Goal: Task Accomplishment & Management: Manage account settings

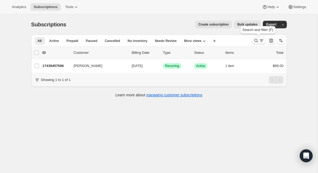
click at [258, 40] on icon "Search and filter results" at bounding box center [255, 40] width 5 height 5
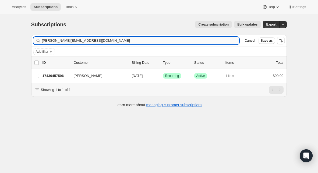
click at [133, 39] on input "[PERSON_NAME][EMAIL_ADDRESS][DOMAIN_NAME]" at bounding box center [140, 41] width 197 height 8
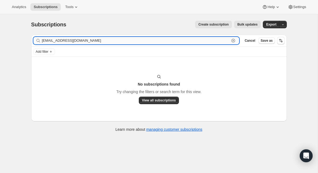
click at [94, 42] on input "[EMAIL_ADDRESS][DOMAIN_NAME]" at bounding box center [136, 41] width 188 height 8
paste input "sfitzgerald@sgcoc"
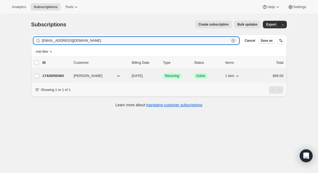
type input "[EMAIL_ADDRESS][DOMAIN_NAME]"
click at [59, 76] on p "17426055484" at bounding box center [56, 75] width 27 height 5
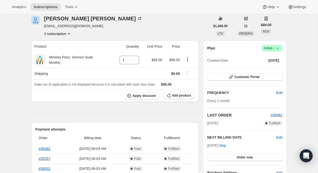
scroll to position [17, 0]
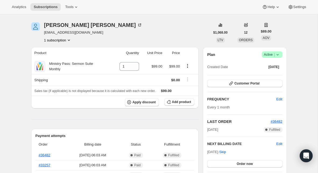
click at [278, 53] on icon at bounding box center [277, 54] width 5 height 5
click at [272, 72] on span "Cancel subscription" at bounding box center [270, 74] width 30 height 4
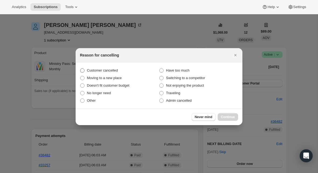
click at [116, 68] on span "Customer cancelled" at bounding box center [102, 70] width 31 height 4
click at [80, 68] on input "Customer cancelled" at bounding box center [80, 68] width 0 height 0
radio input "true"
click at [227, 117] on span "Continue" at bounding box center [228, 117] width 14 height 4
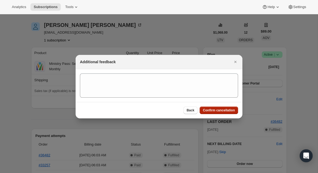
click at [221, 109] on span "Confirm cancellation" at bounding box center [219, 110] width 32 height 4
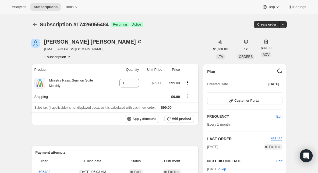
scroll to position [17, 0]
